Goal: Information Seeking & Learning: Learn about a topic

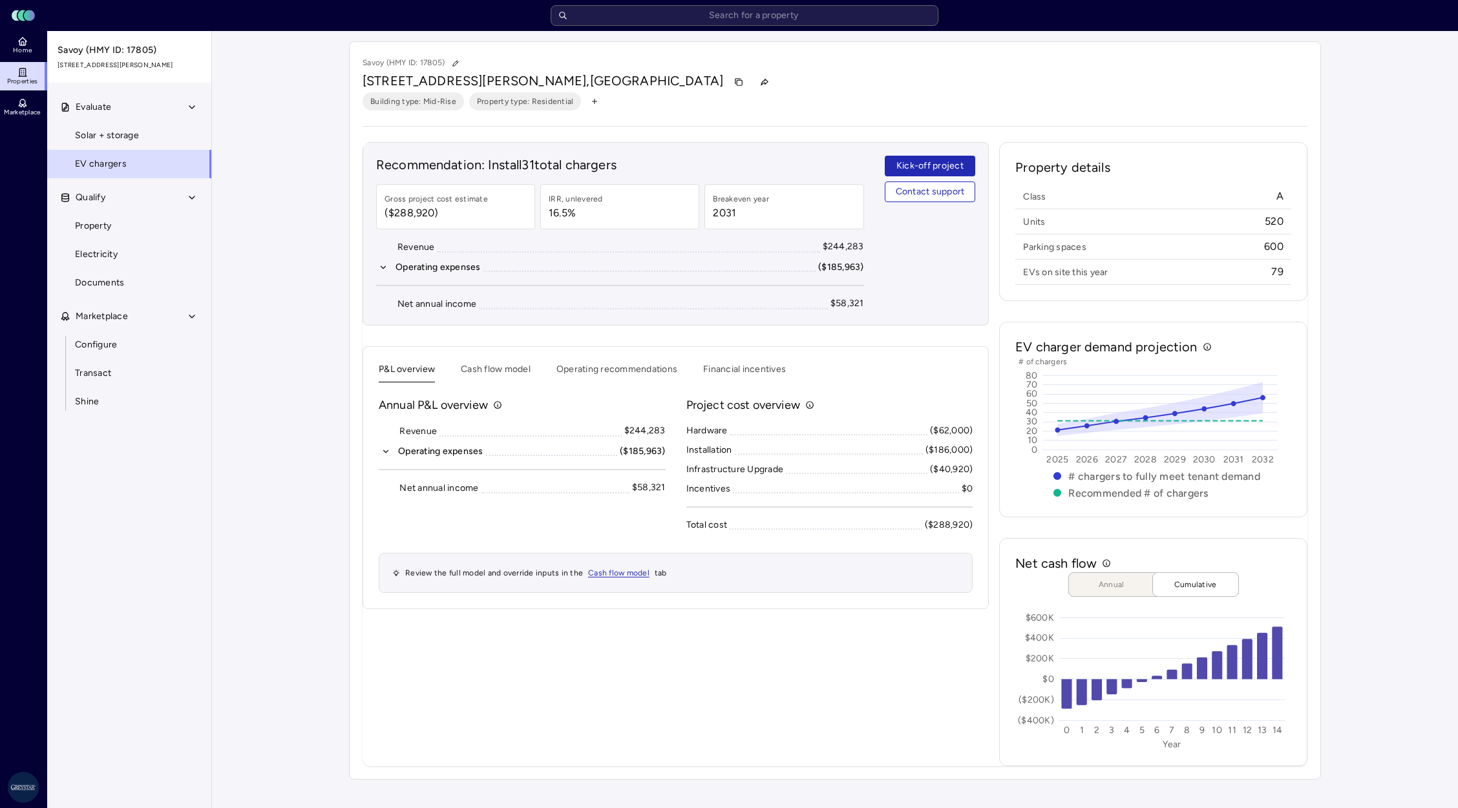
click at [684, 22] on input "text" at bounding box center [745, 15] width 388 height 21
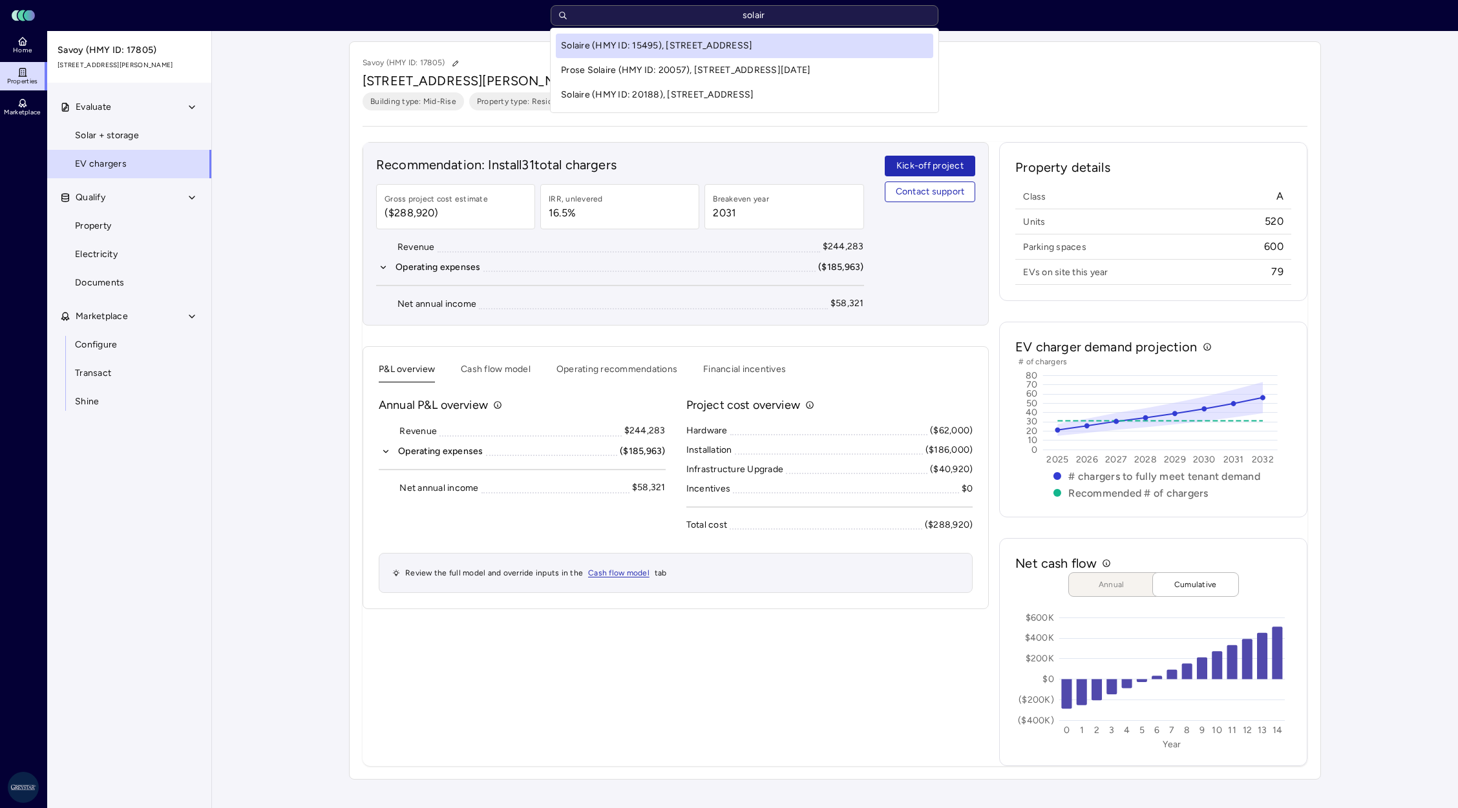
type input "solaire"
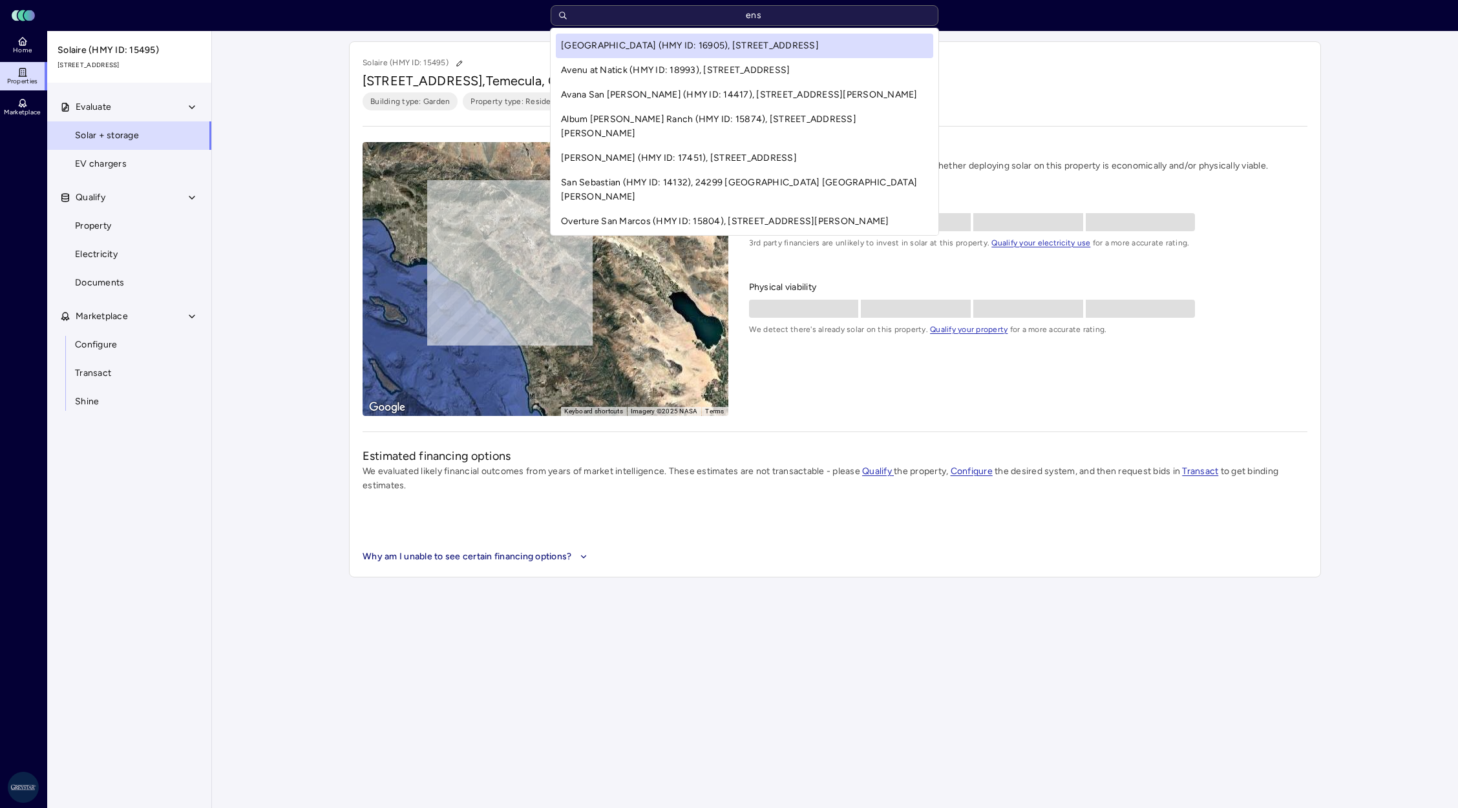
type input "enso"
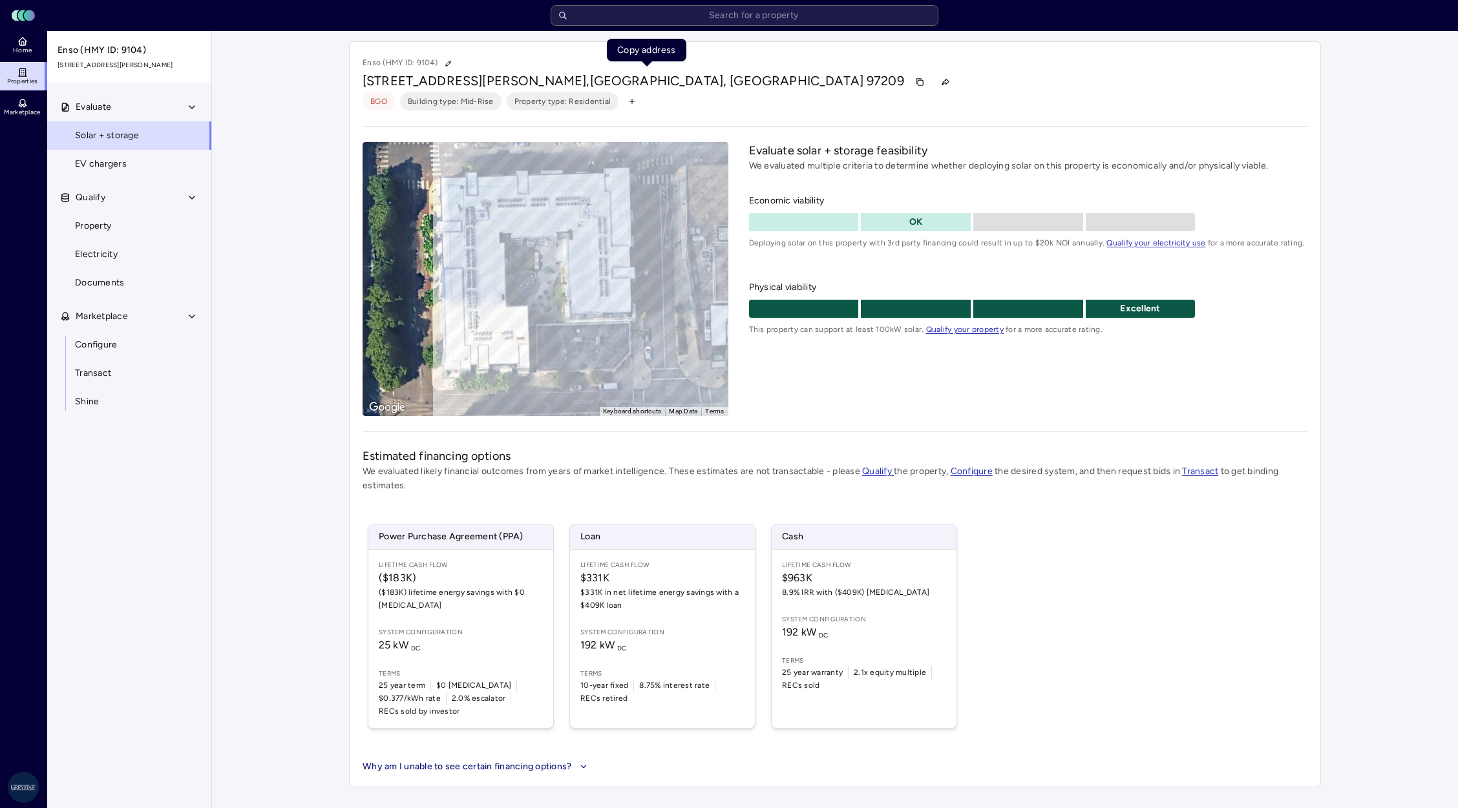
click at [916, 79] on icon "button" at bounding box center [918, 81] width 5 height 5
click at [81, 165] on span "EV chargers" at bounding box center [101, 164] width 52 height 14
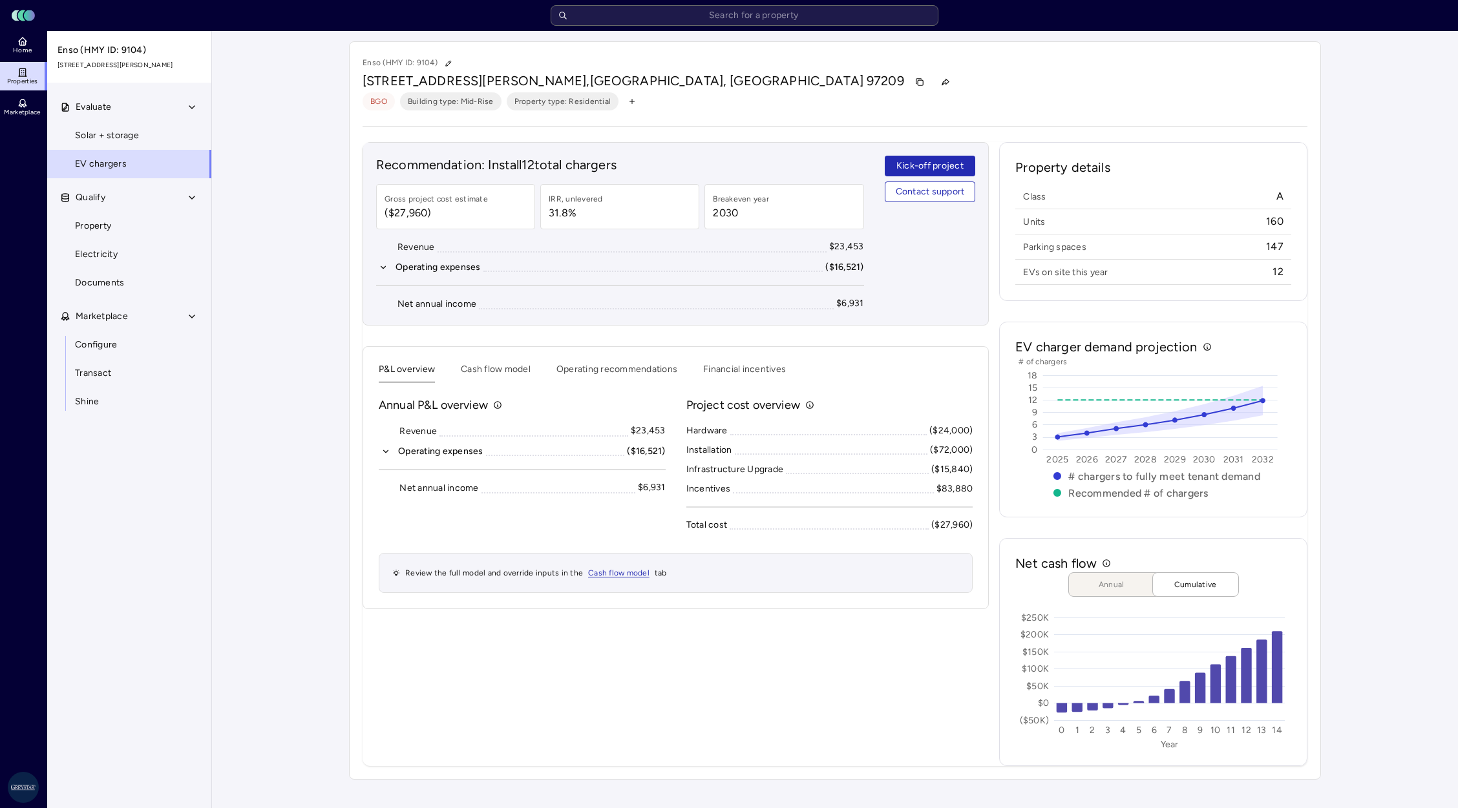
click at [592, 379] on button "Operating recommendations" at bounding box center [616, 373] width 121 height 20
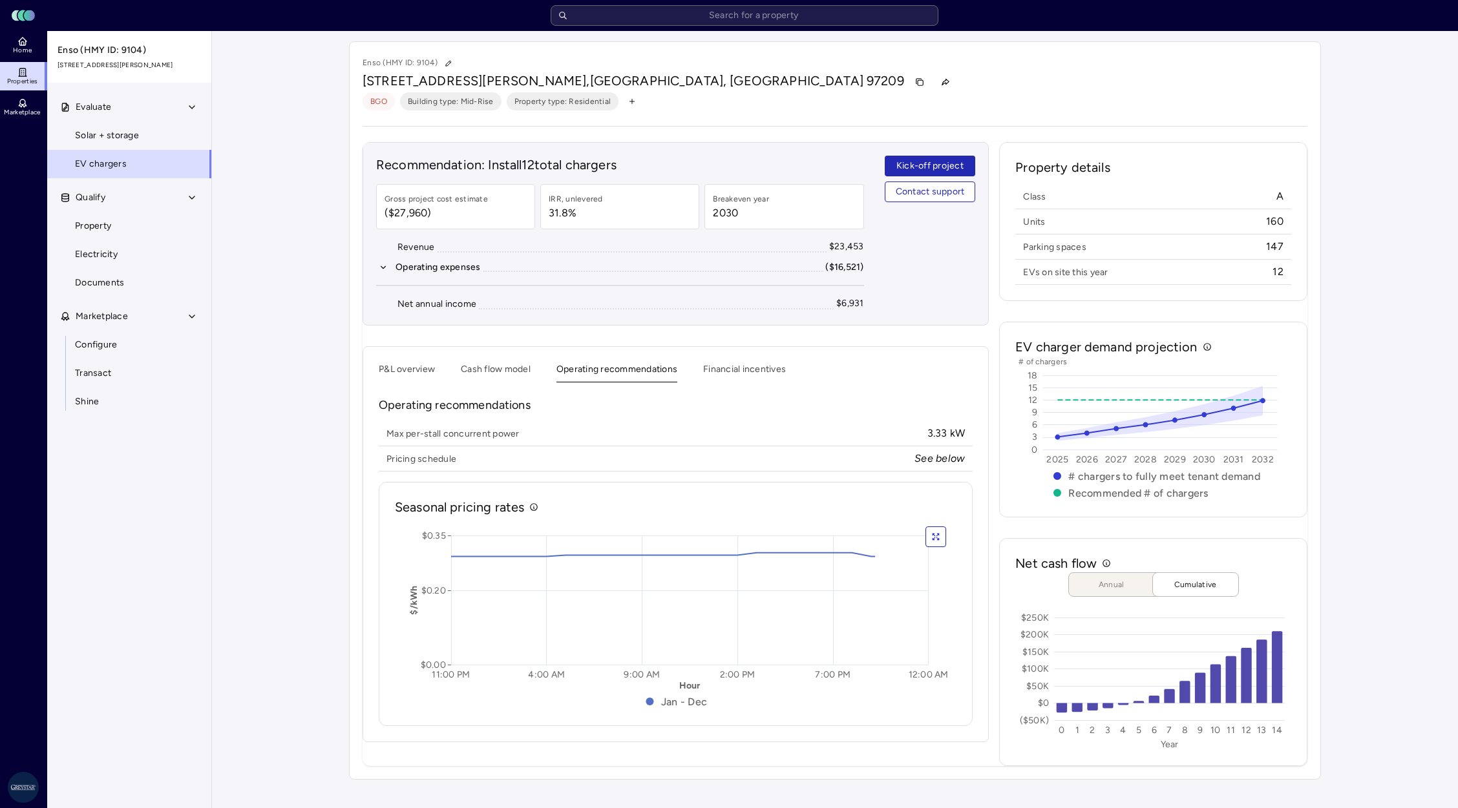
click at [511, 381] on button "Cash flow model" at bounding box center [496, 373] width 70 height 20
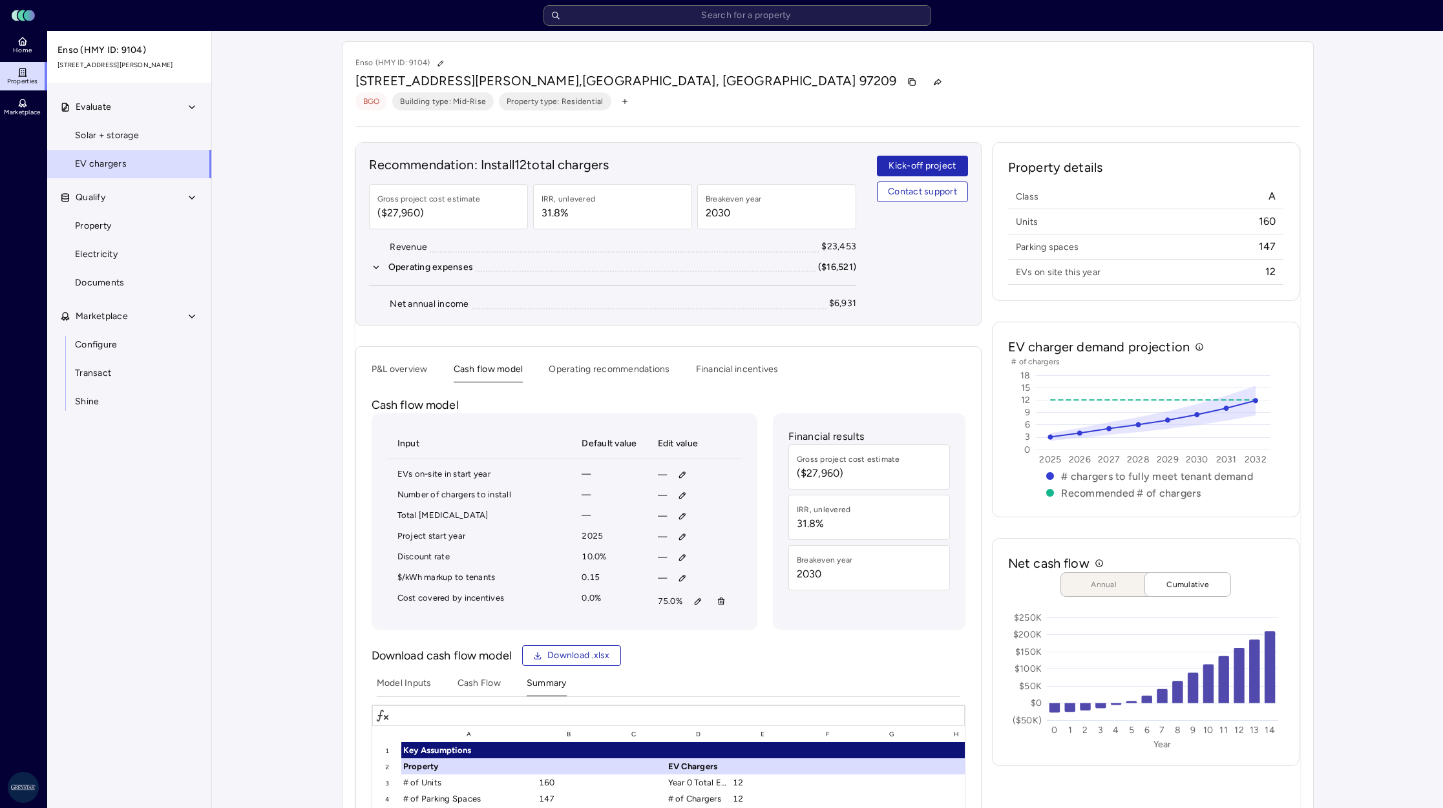
click at [397, 380] on button "P&L overview" at bounding box center [400, 373] width 56 height 20
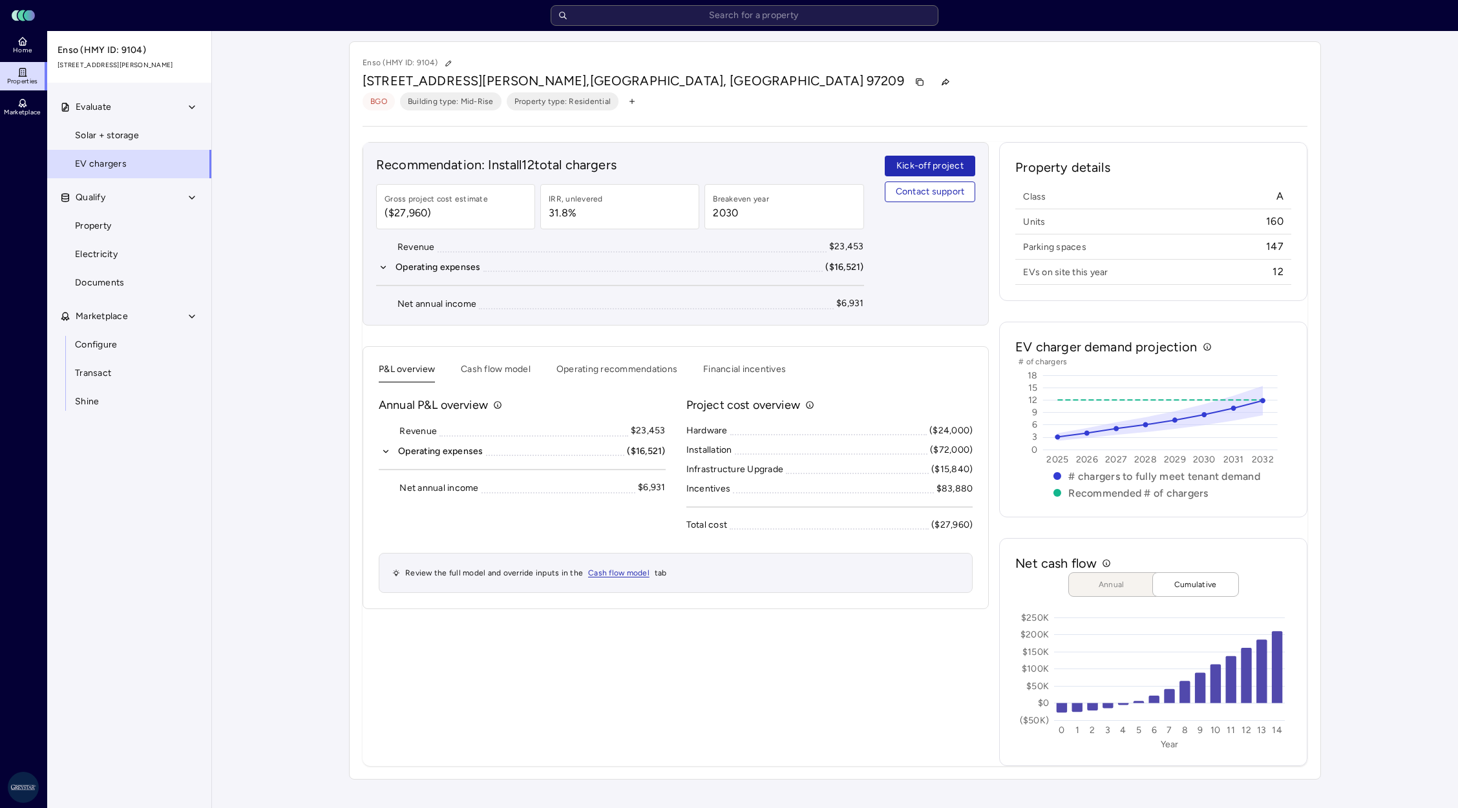
click at [1385, 524] on div "Your estimates have been updated Enso (HMY ID: 9104) [STREET_ADDRESS][PERSON_NA…" at bounding box center [835, 410] width 1246 height 759
click at [503, 374] on button "Cash flow model" at bounding box center [496, 373] width 70 height 20
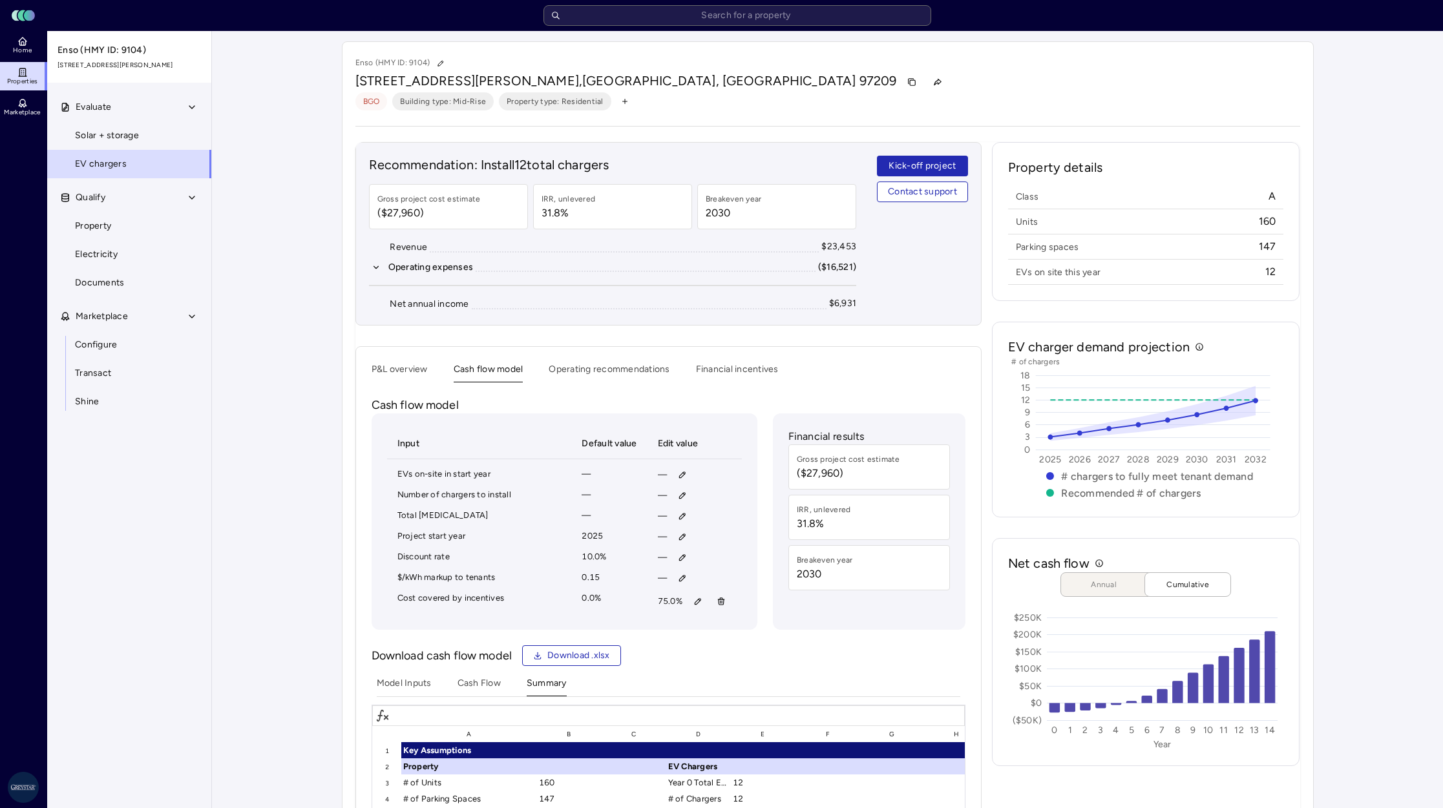
click at [407, 371] on button "P&L overview" at bounding box center [400, 373] width 56 height 20
